Goal: Task Accomplishment & Management: Manage account settings

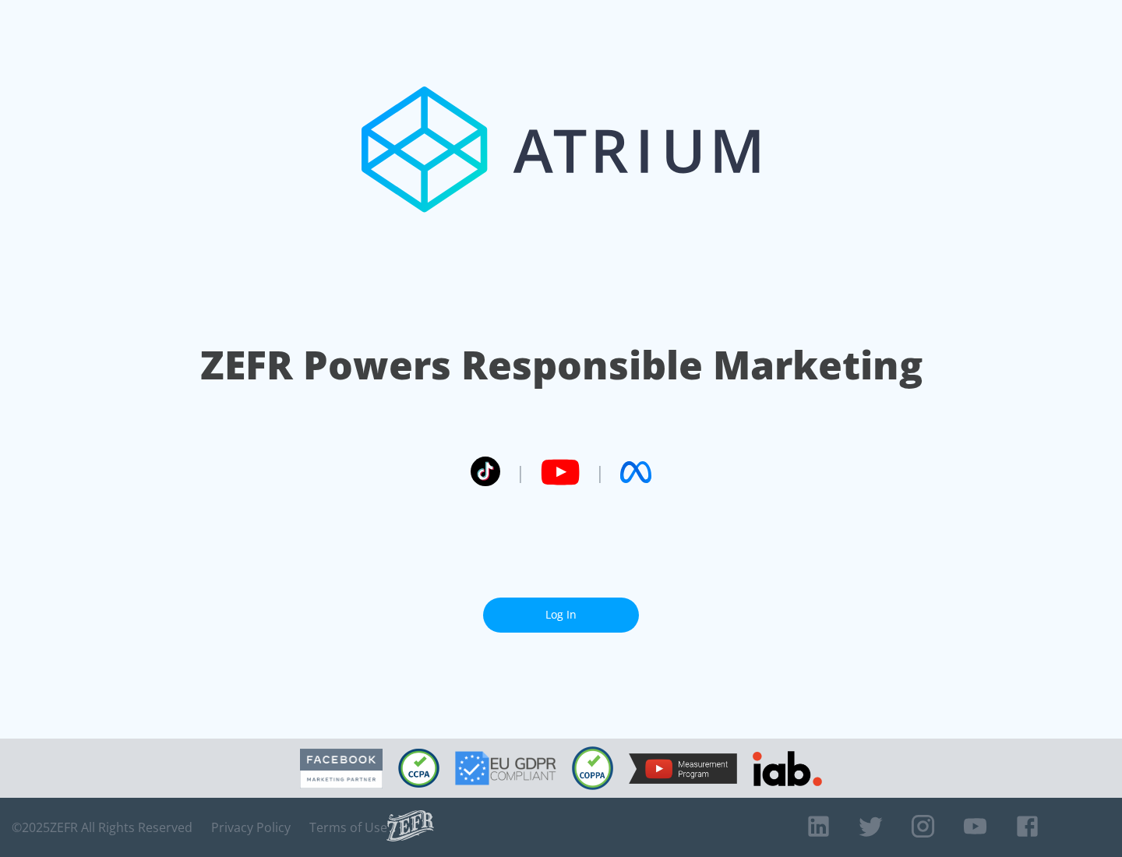
click at [561, 615] on link "Log In" at bounding box center [561, 615] width 156 height 35
